Goal: Information Seeking & Learning: Learn about a topic

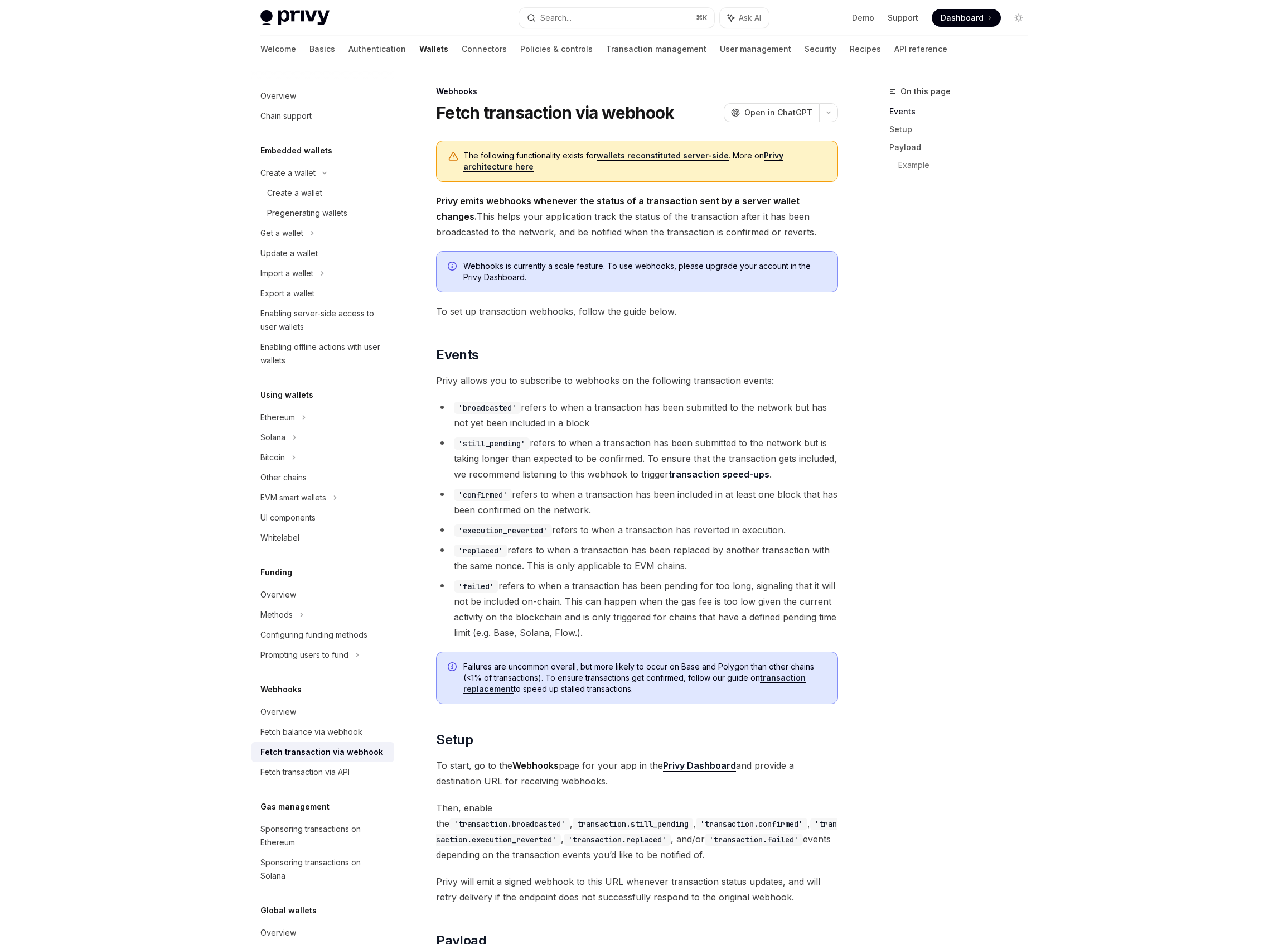
scroll to position [608, 0]
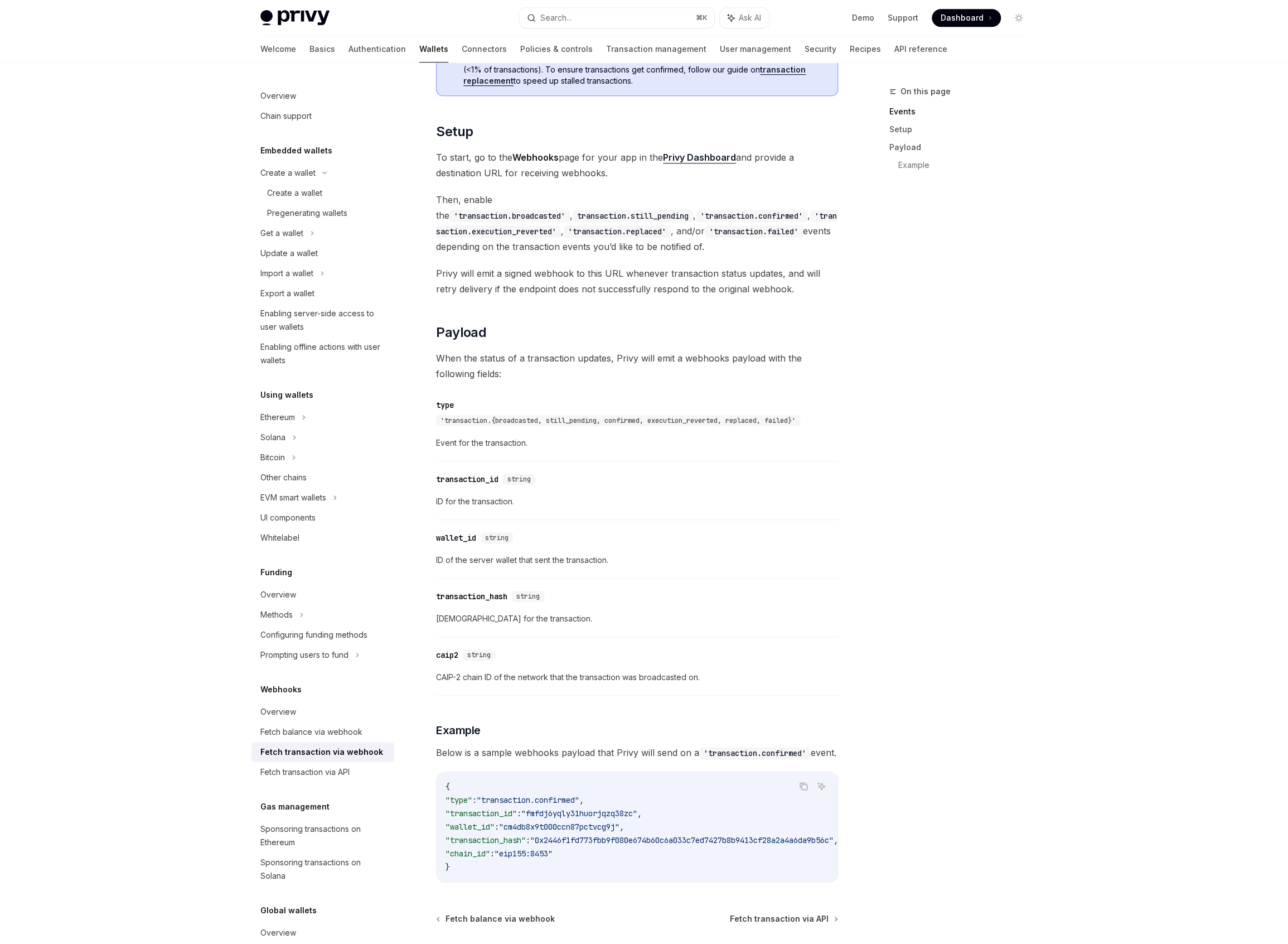
click at [82, 468] on div "Privy Docs home page Search... ⌘ K Ask AI Demo Support Dashboard Dashboard Sear…" at bounding box center [644, 220] width 1288 height 1656
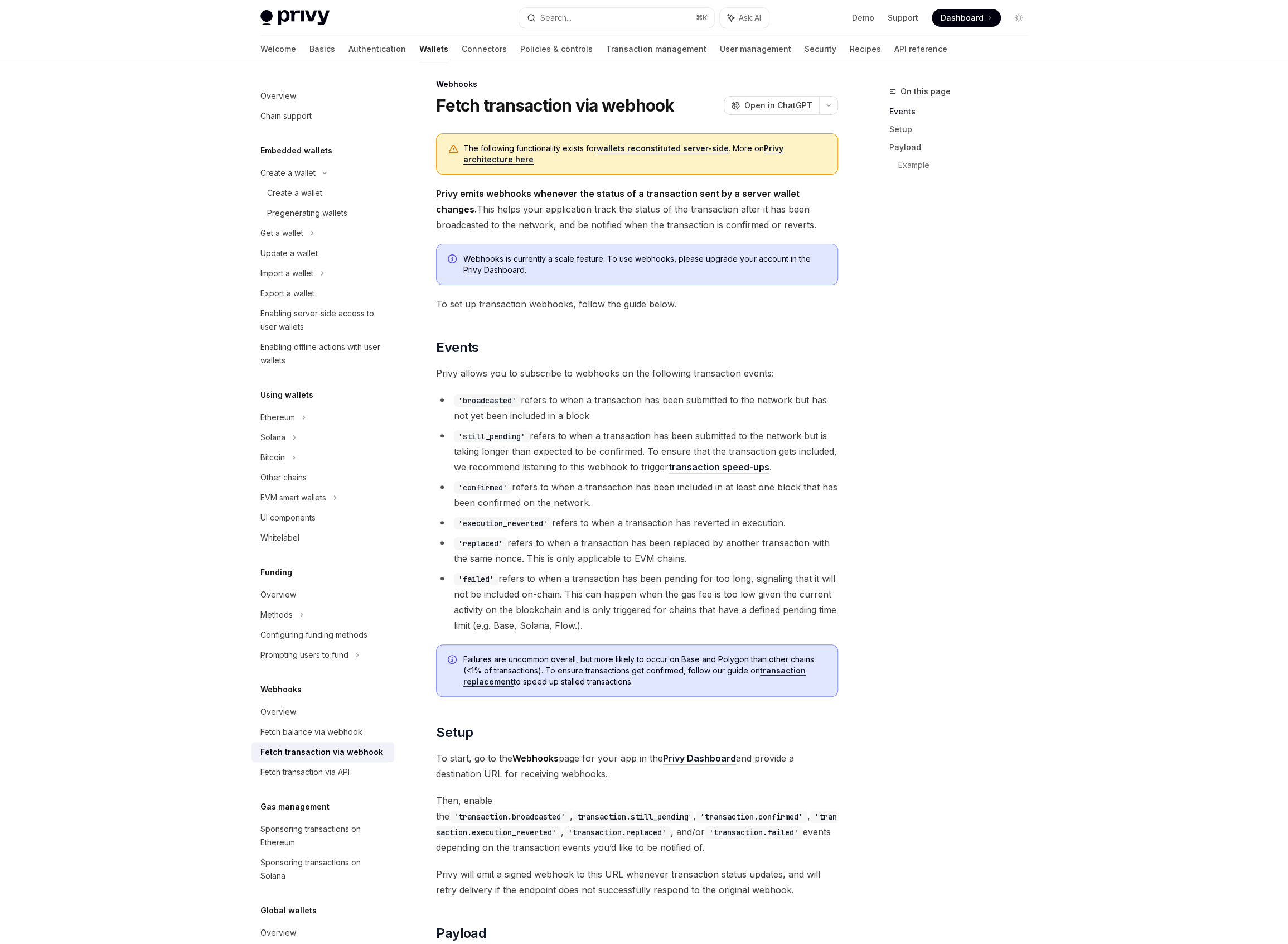
scroll to position [7, 0]
drag, startPoint x: 598, startPoint y: 620, endPoint x: 503, endPoint y: 573, distance: 106.0
click at [503, 573] on li "'failed' refers to when a transaction has been pending for too long, signaling …" at bounding box center [637, 602] width 402 height 62
copy li "refers to when a transaction has been pending for too long, signaling that it w…"
drag, startPoint x: 694, startPoint y: 555, endPoint x: 512, endPoint y: 540, distance: 182.6
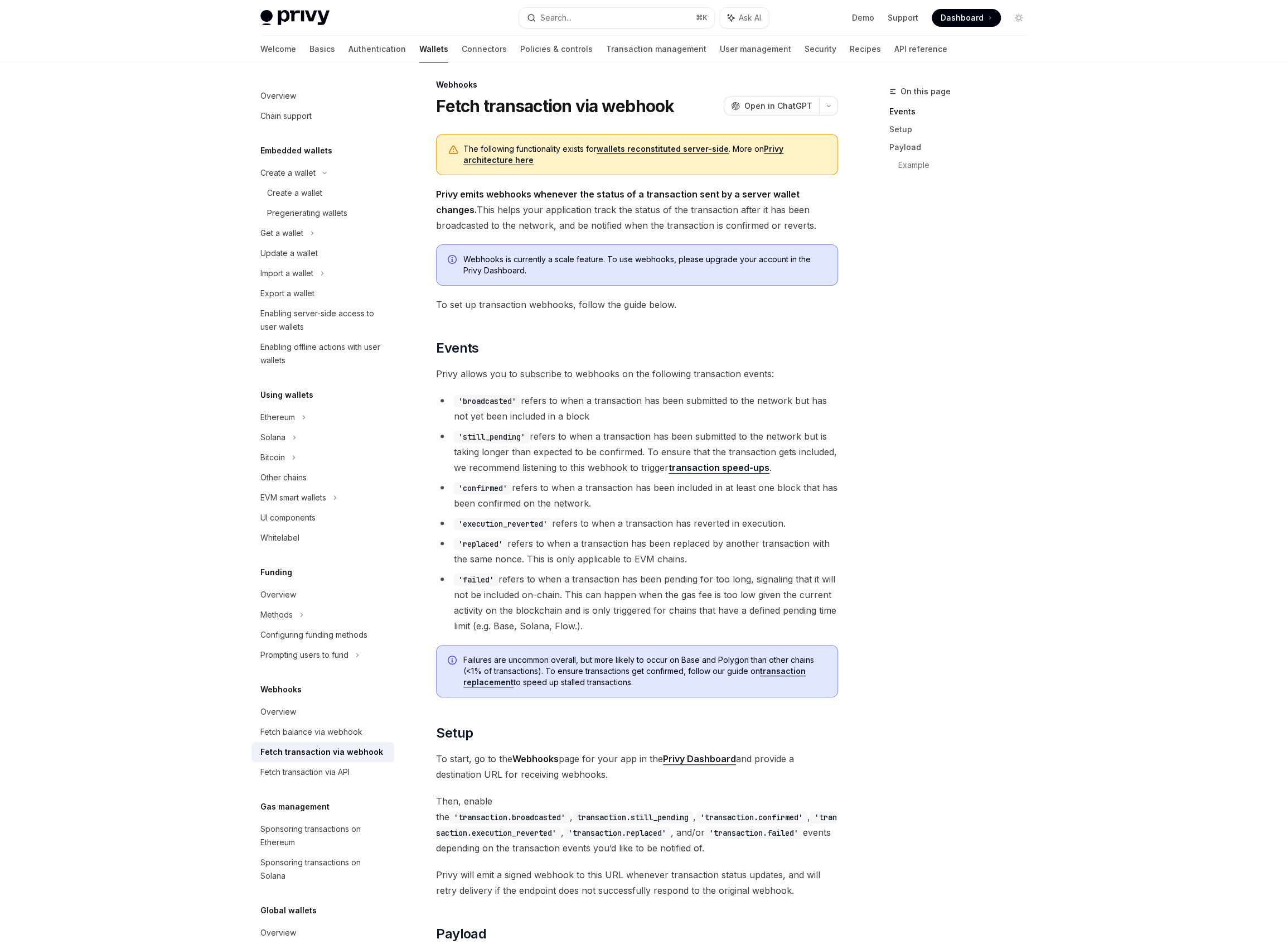
click at [512, 540] on li "'replaced' refers to when a transaction has been replaced by another transactio…" at bounding box center [637, 551] width 402 height 31
copy li "refers to when a transaction has been replaced by another transaction with the …"
drag, startPoint x: 789, startPoint y: 518, endPoint x: 560, endPoint y: 523, distance: 229.1
click at [560, 522] on li "'execution_reverted' refers to when a transaction has reverted in execution." at bounding box center [637, 522] width 402 height 16
copy li "efers to when a transaction has reverted in execution."
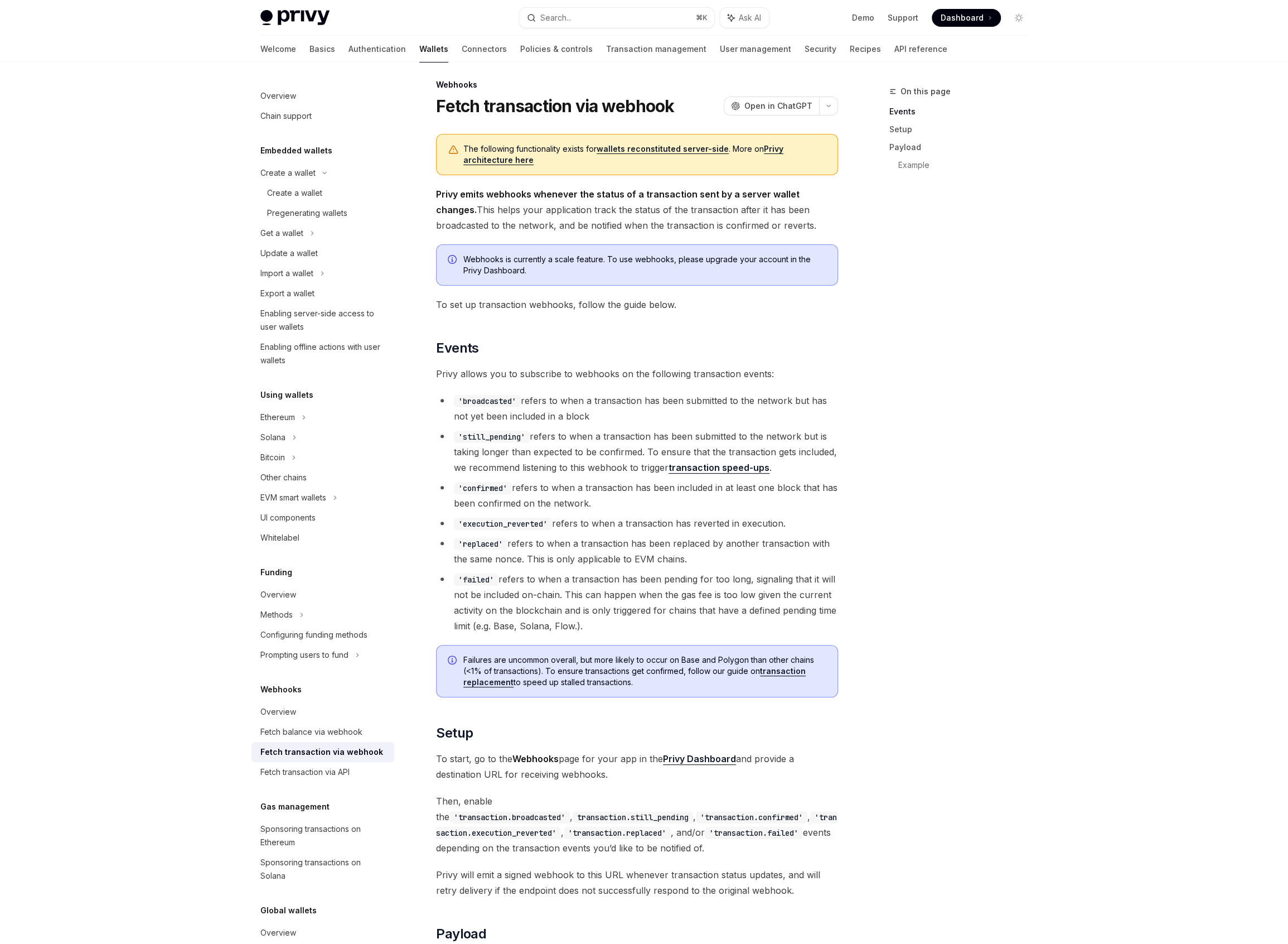
drag, startPoint x: 600, startPoint y: 503, endPoint x: 516, endPoint y: 489, distance: 85.2
click at [516, 489] on li "'confirmed' refers to when a transaction has been included in at least one bloc…" at bounding box center [637, 495] width 402 height 31
copy li "refers to when a transaction has been included in at least one block that has b…"
drag, startPoint x: 600, startPoint y: 447, endPoint x: 535, endPoint y: 438, distance: 65.6
click at [535, 438] on li "'still_pending' refers to when a transaction has been submitted to the network …" at bounding box center [637, 451] width 402 height 47
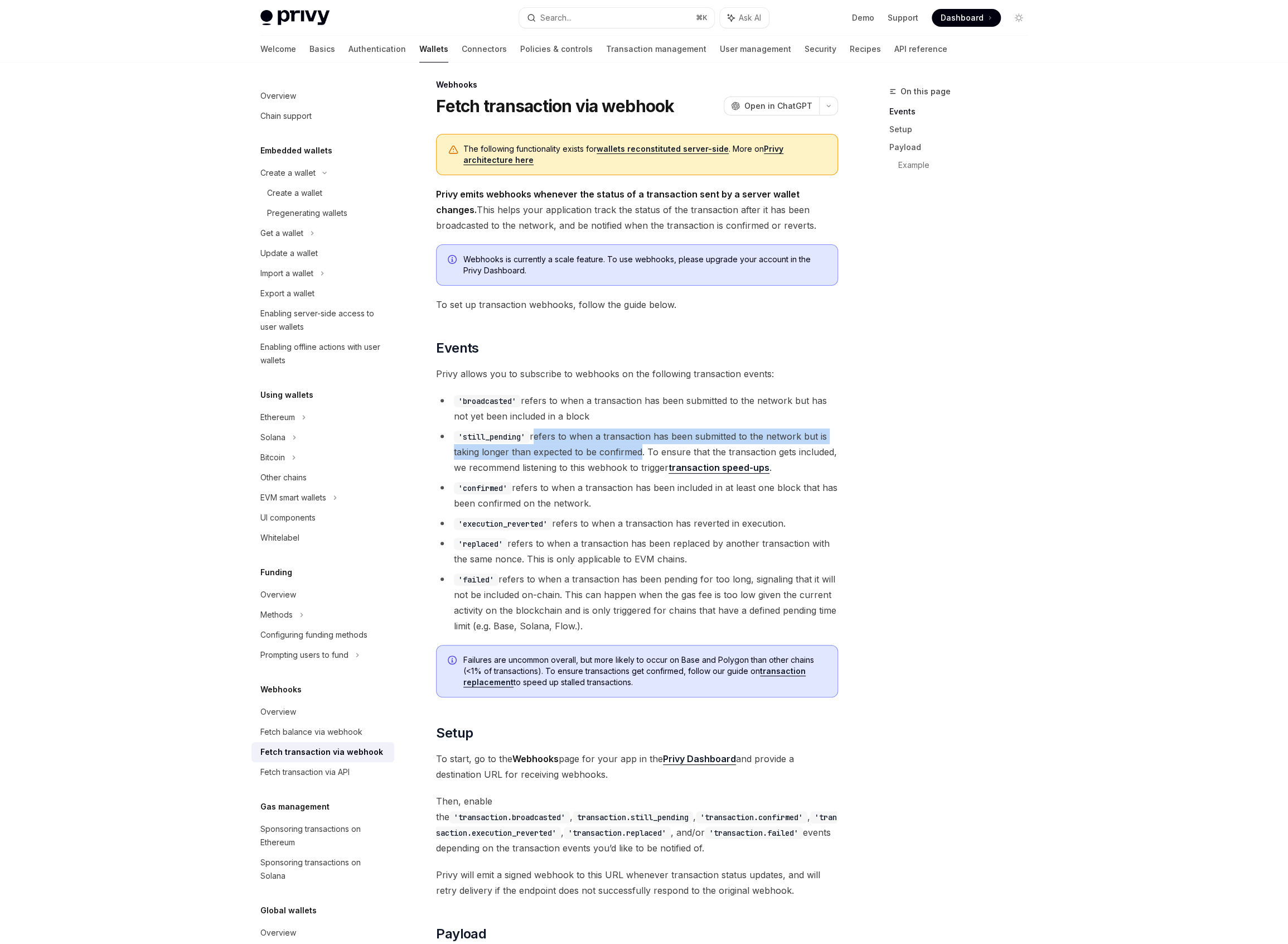
copy li "refers to when a transaction has been submitted to the network but is taking lo…"
drag, startPoint x: 522, startPoint y: 407, endPoint x: 528, endPoint y: 400, distance: 9.2
click at [528, 400] on li "'broadcasted' refers to when a transaction has been submitted to the network bu…" at bounding box center [637, 408] width 402 height 31
copy li "efers to when a transaction has been submitted to the network but has not yet b…"
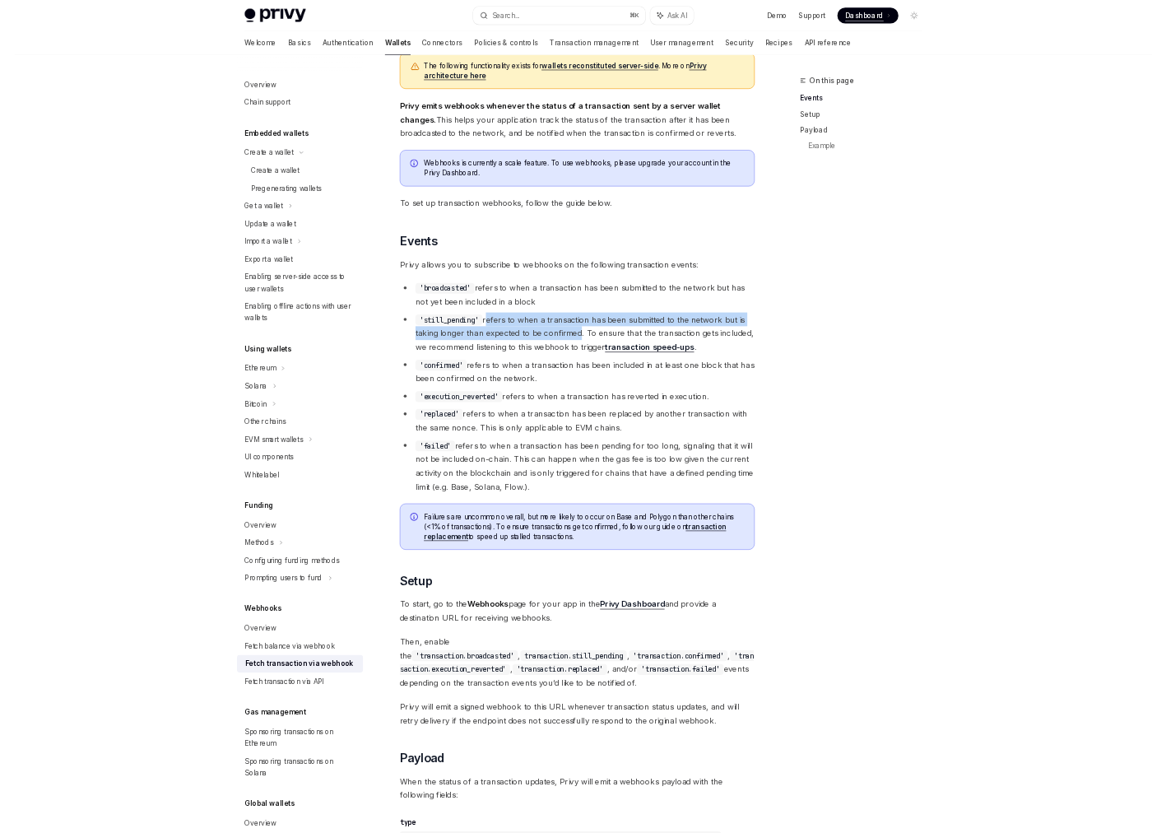
scroll to position [83, 0]
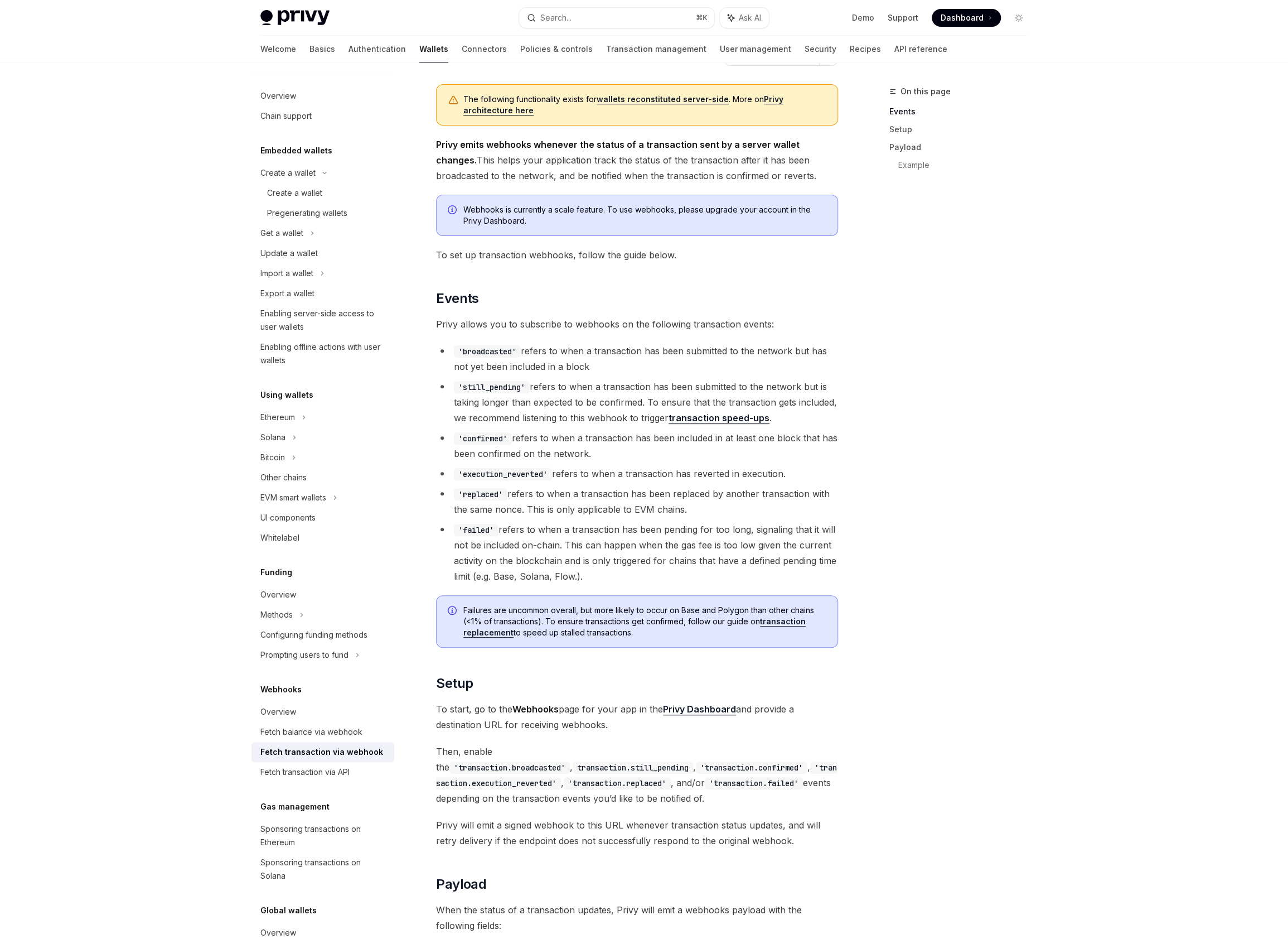
click at [533, 415] on li "'still_pending' refers to when a transaction has been submitted to the network …" at bounding box center [637, 402] width 402 height 47
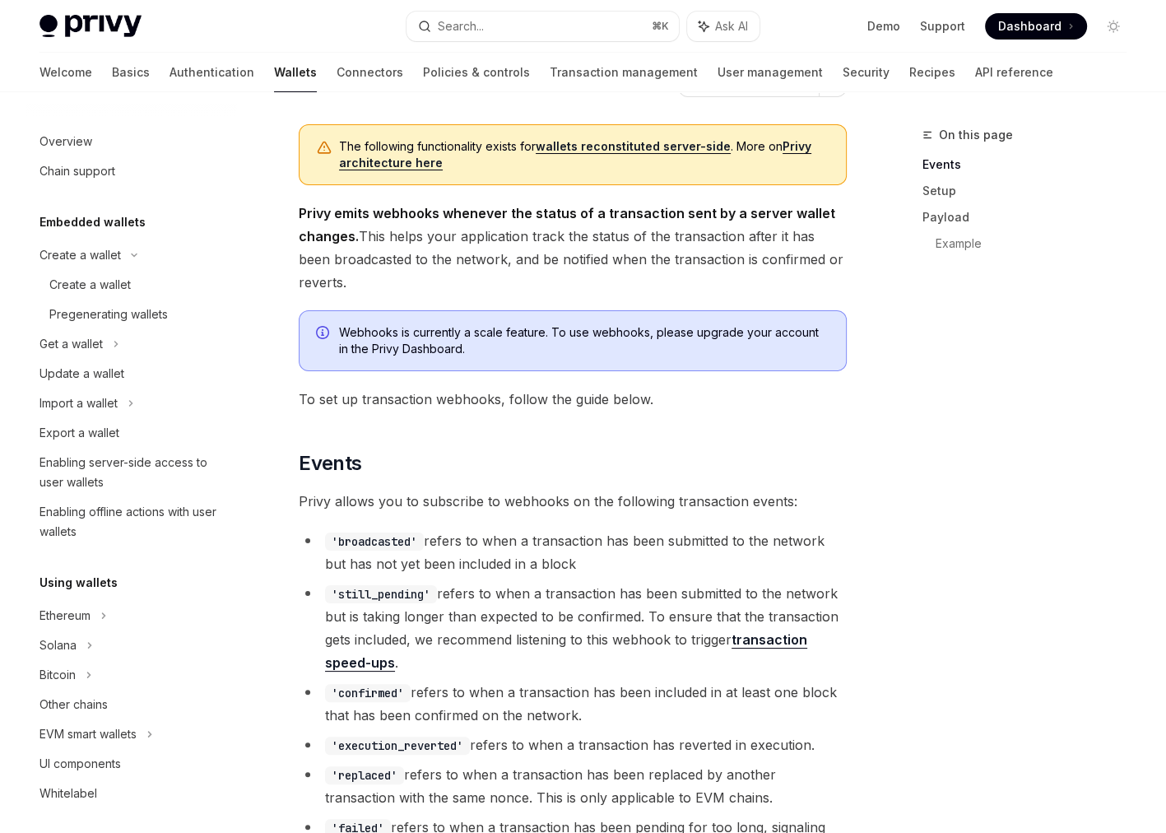
type textarea "*"
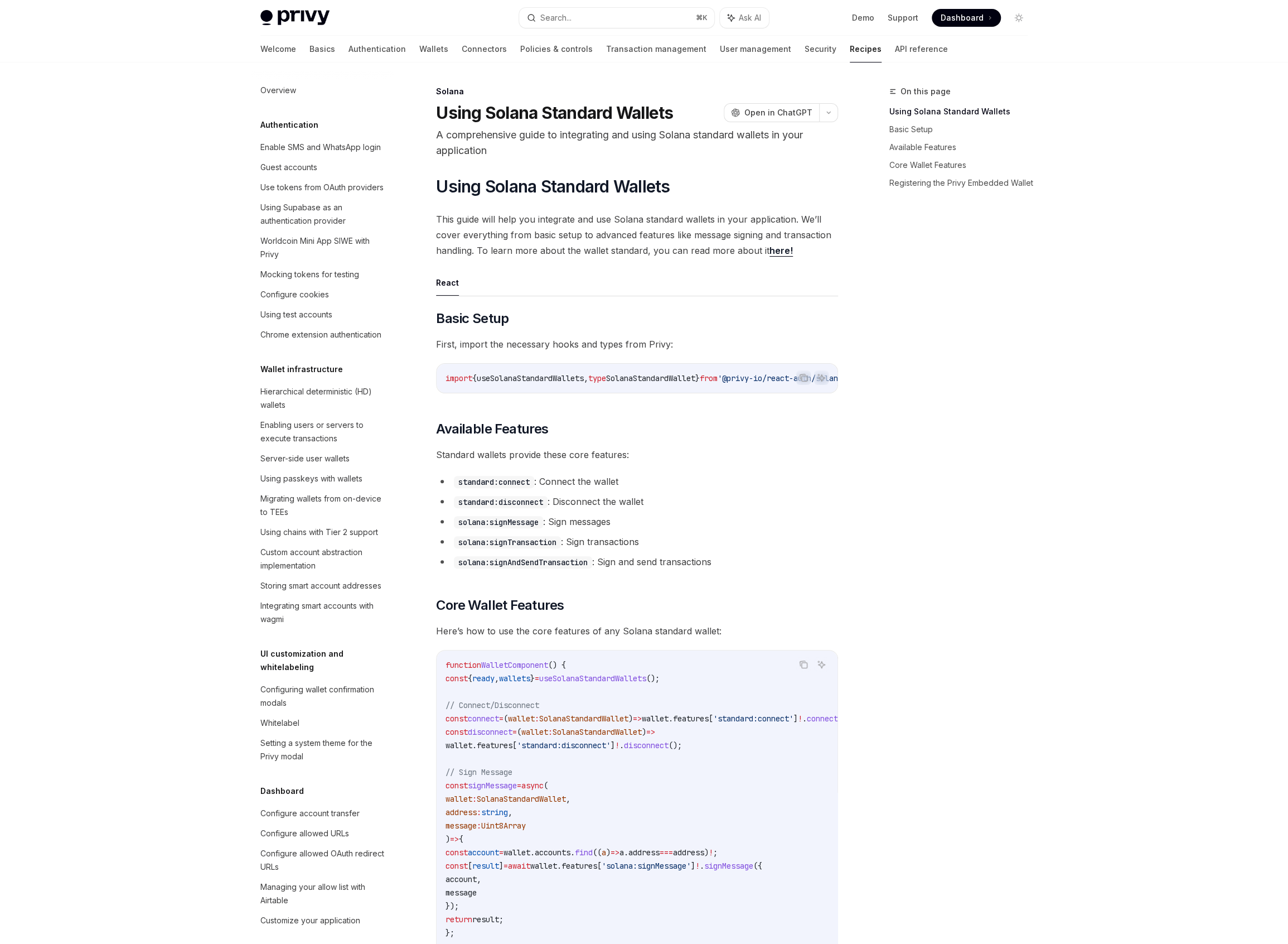
scroll to position [1224, 0]
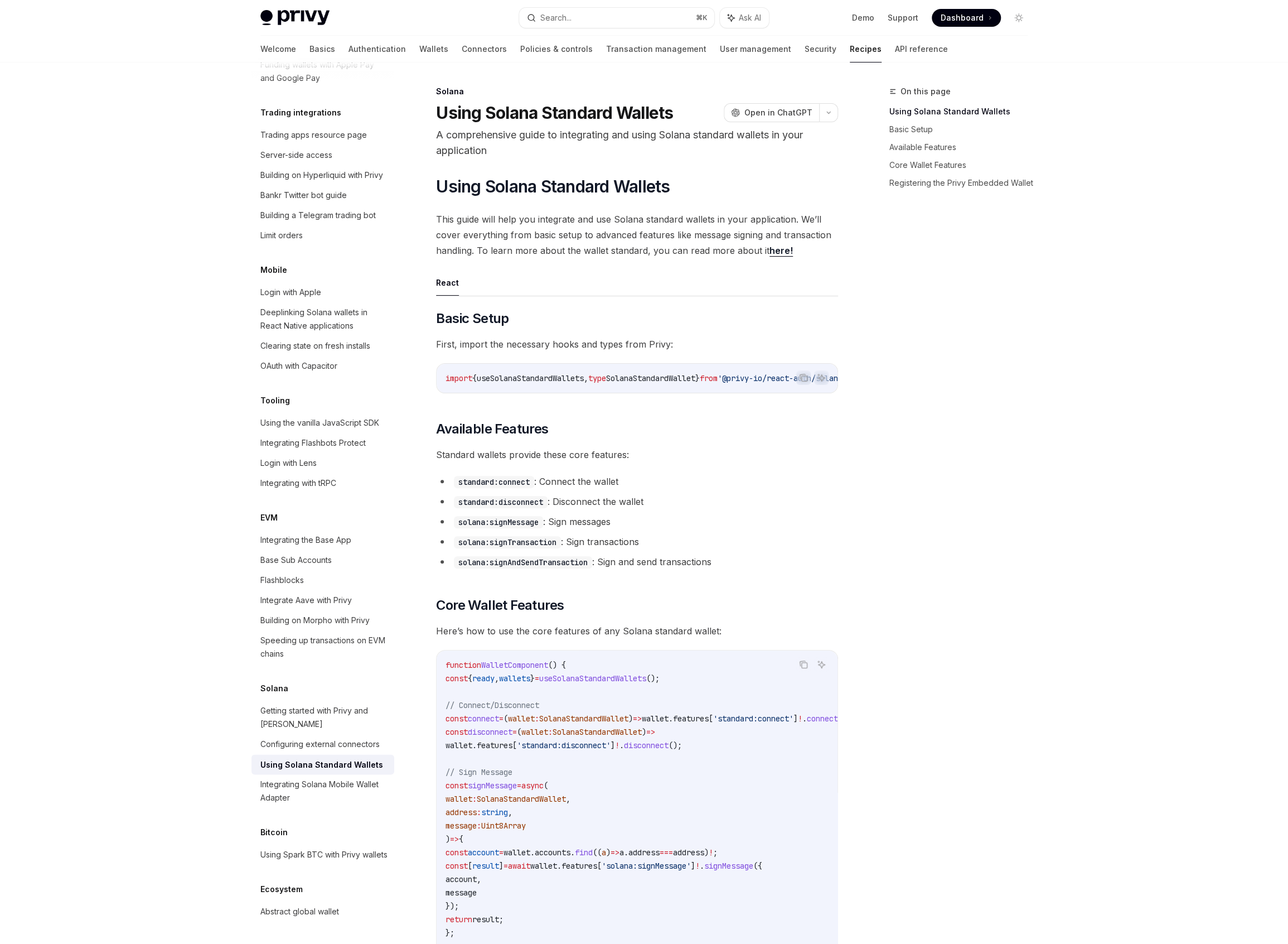
type textarea "*"
